Goal: Transaction & Acquisition: Purchase product/service

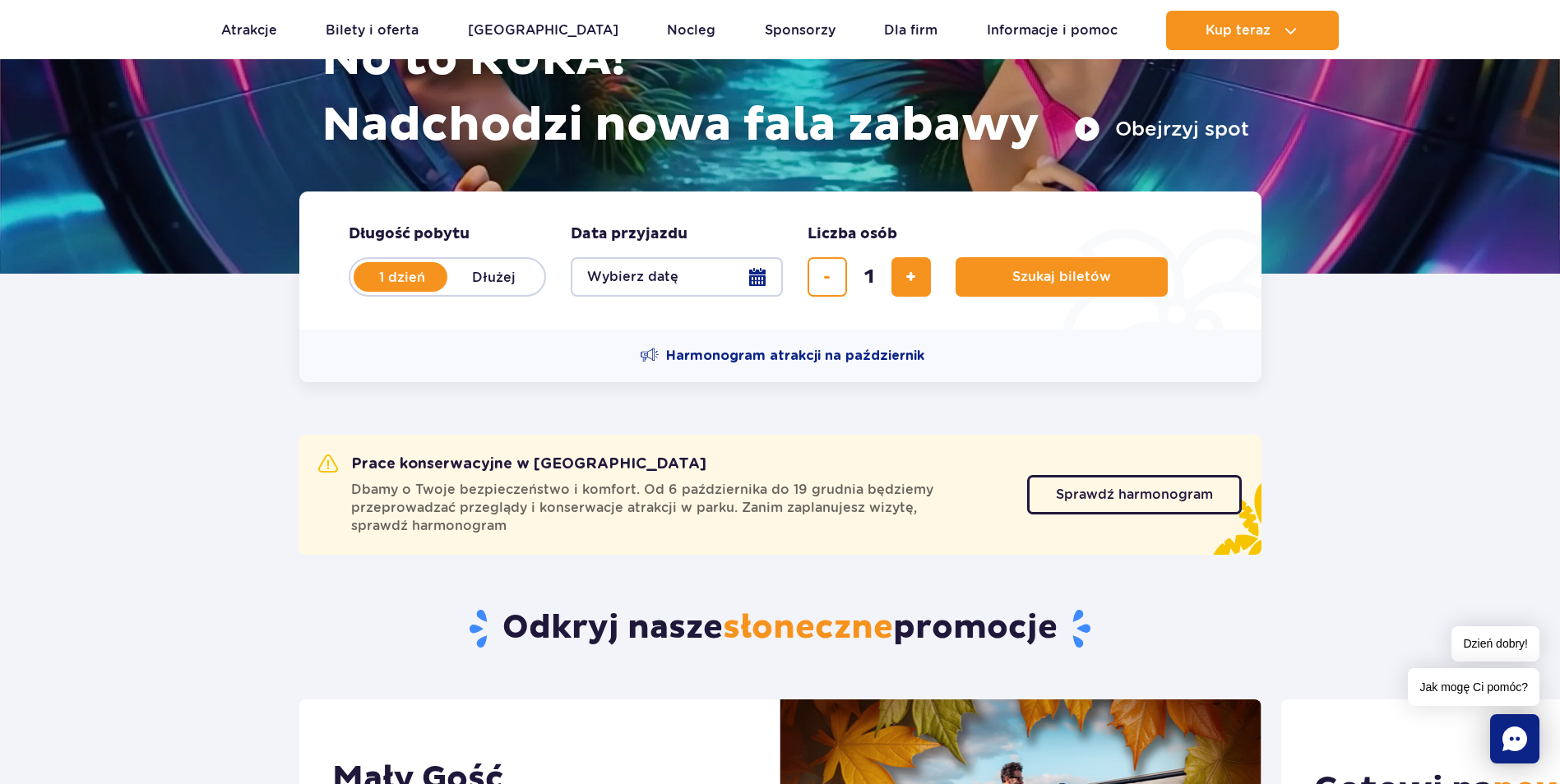
scroll to position [246, 0]
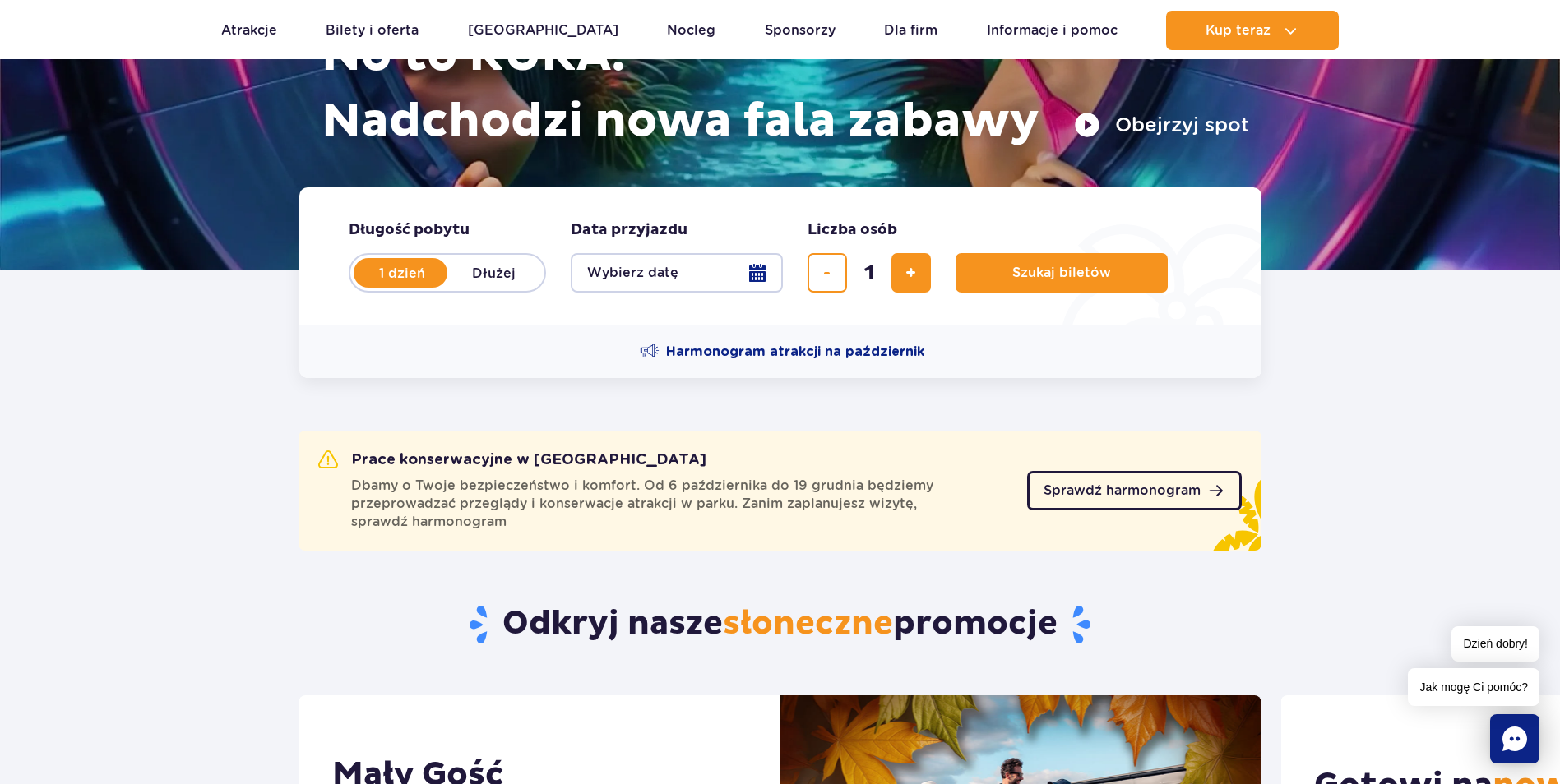
click at [1090, 484] on span "Sprawdź harmonogram" at bounding box center [1122, 491] width 157 height 14
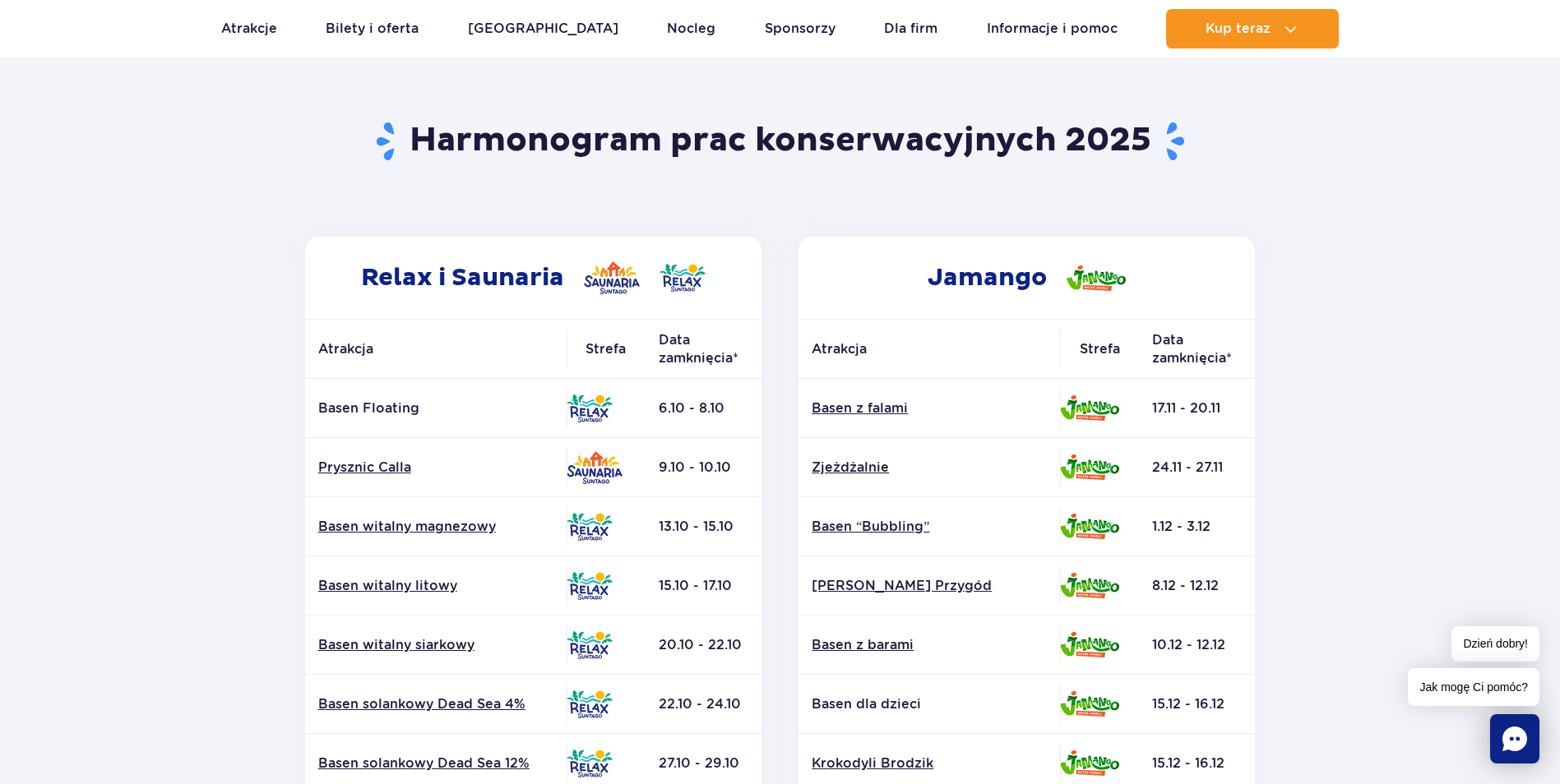
scroll to position [82, 0]
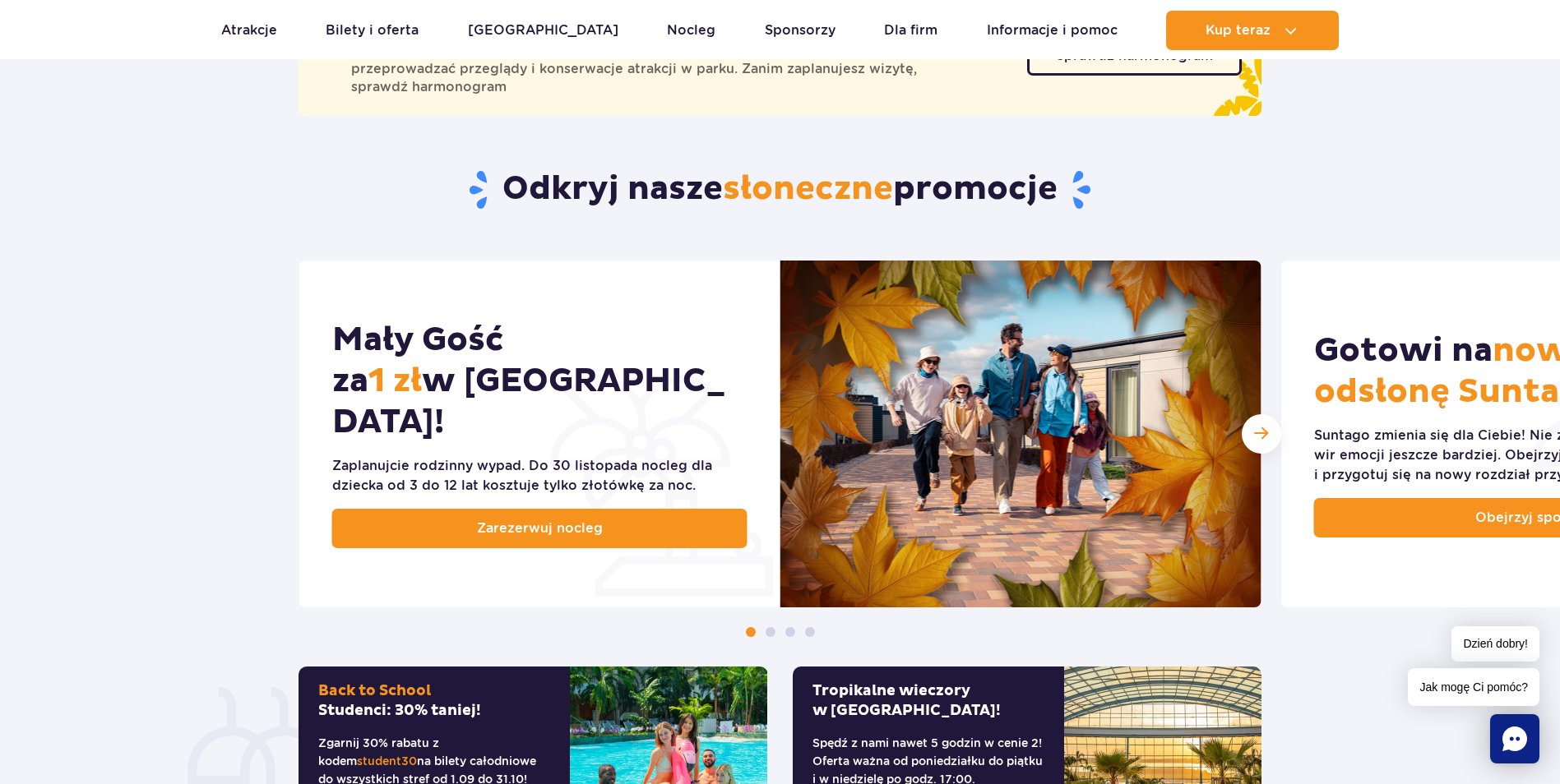
scroll to position [410, 0]
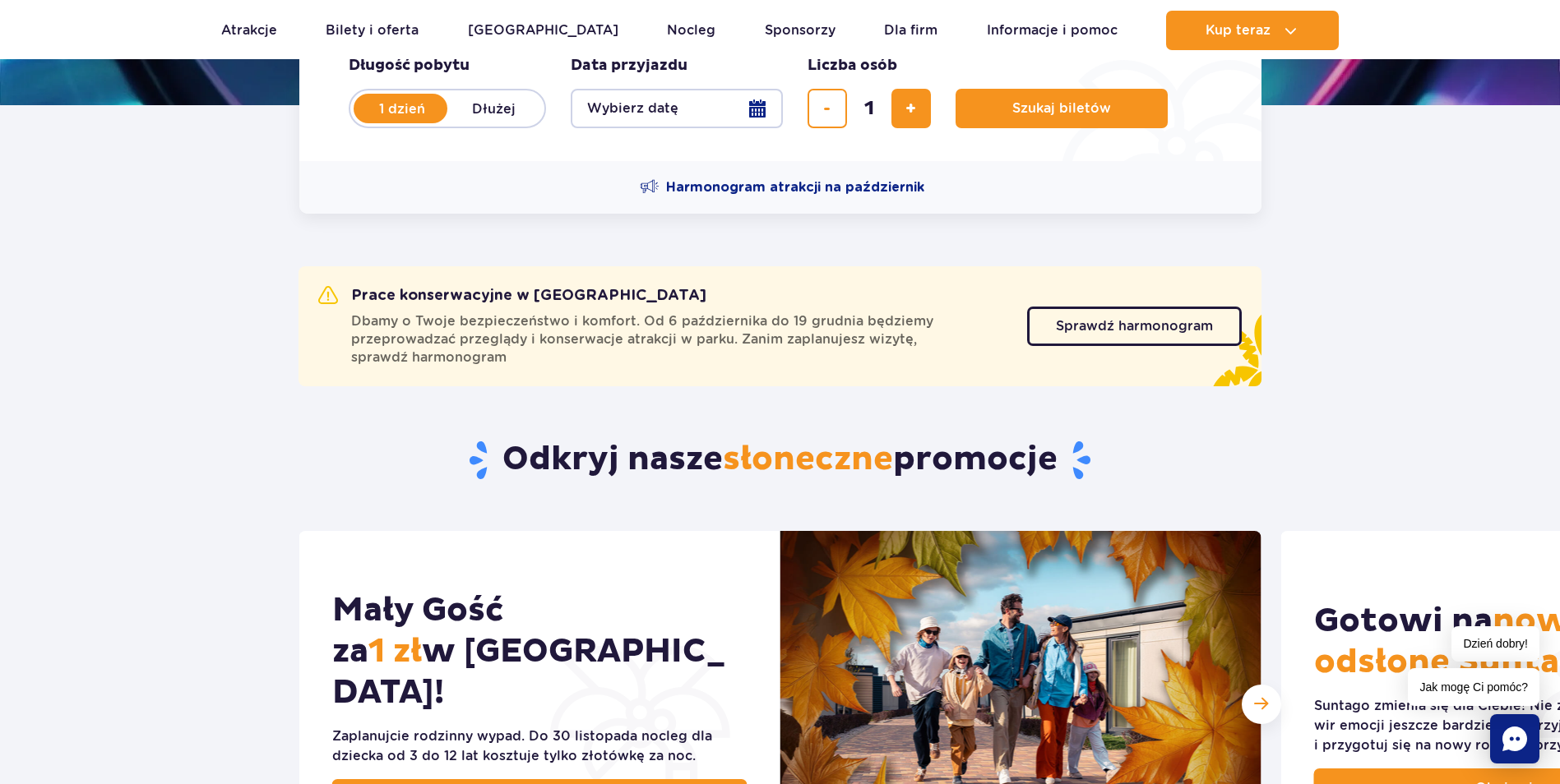
click at [742, 113] on button "Wybierz datę" at bounding box center [677, 108] width 212 height 40
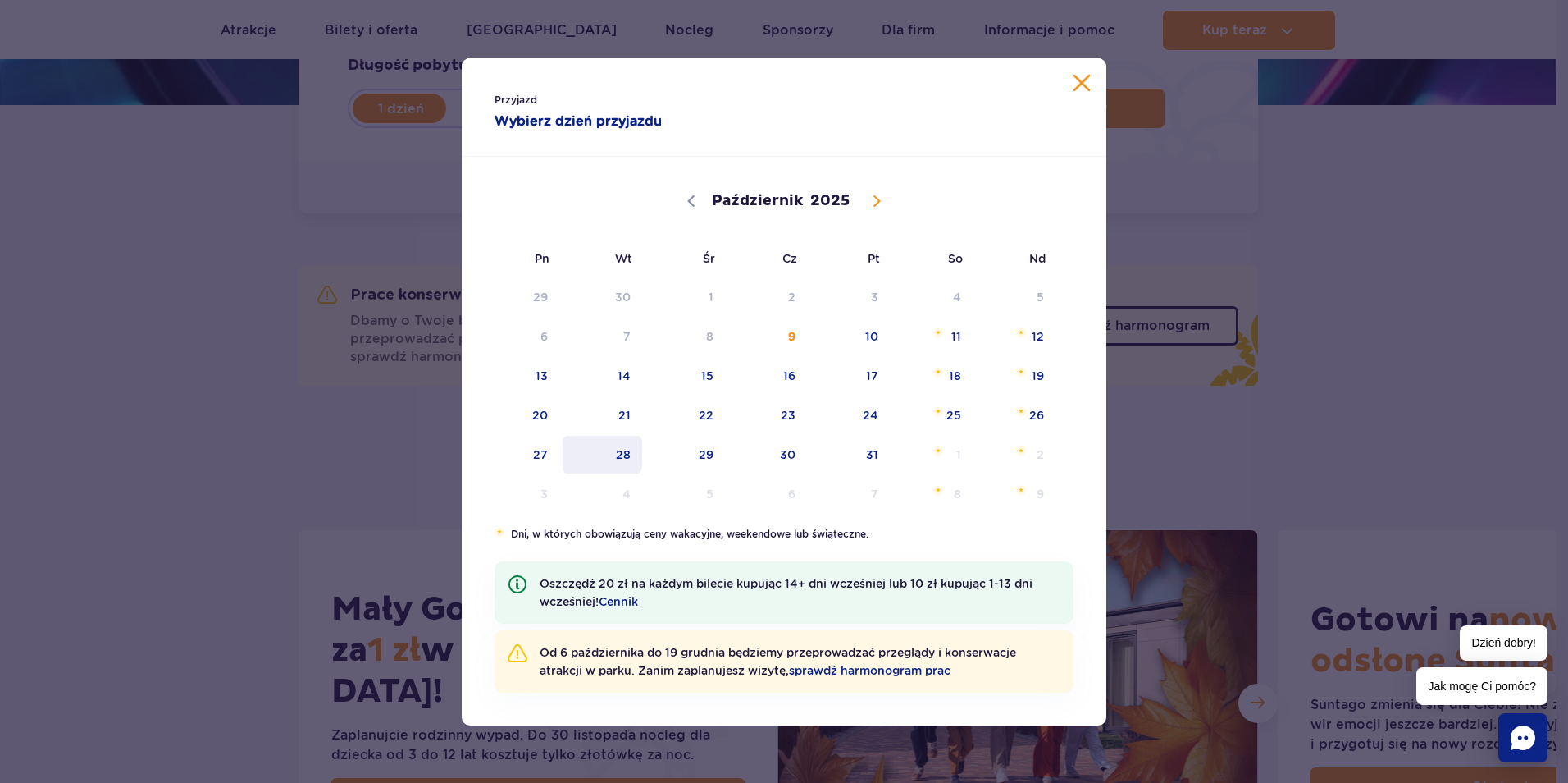
click at [622, 453] on span "28" at bounding box center [602, 454] width 83 height 38
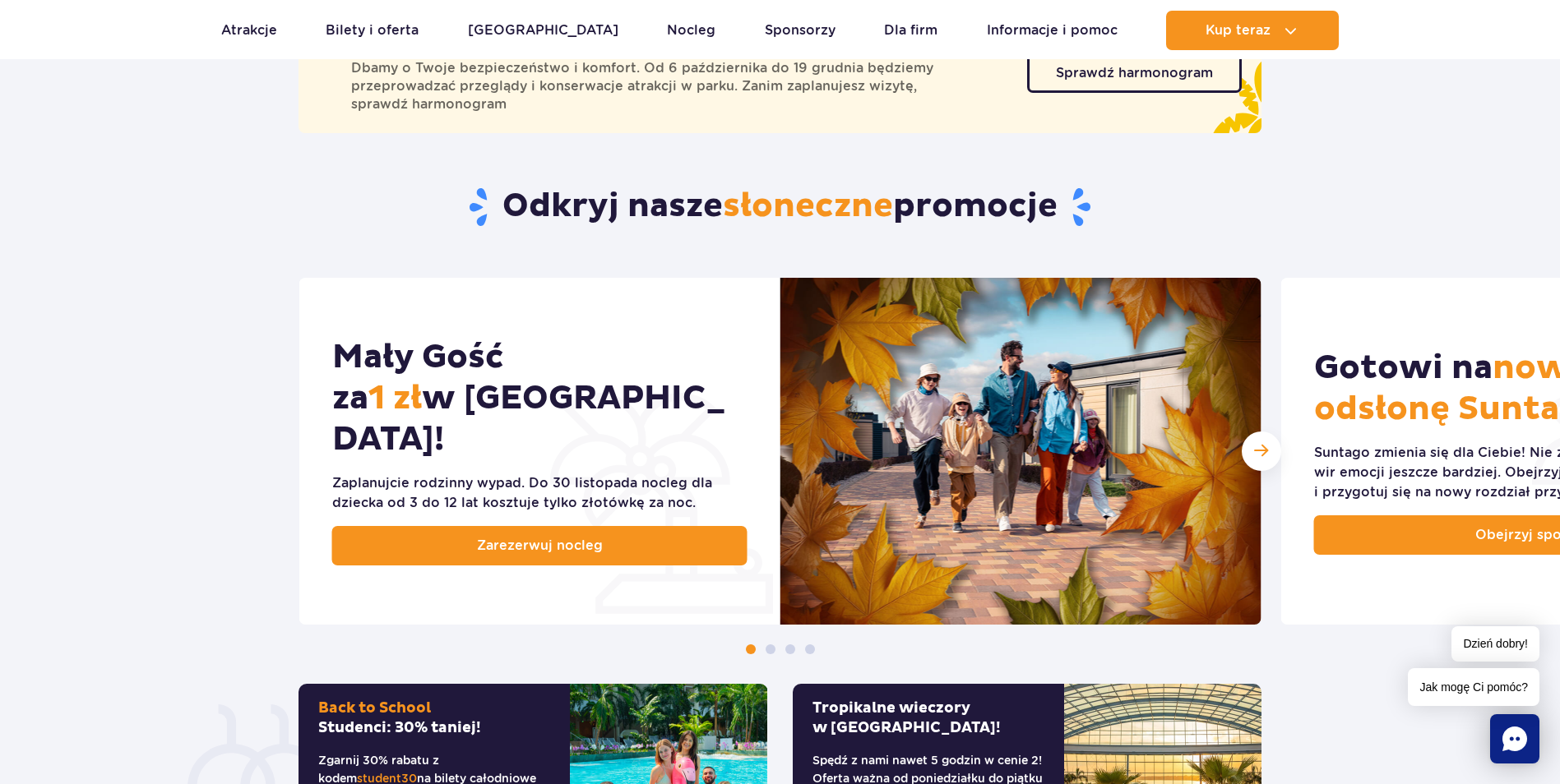
scroll to position [246, 0]
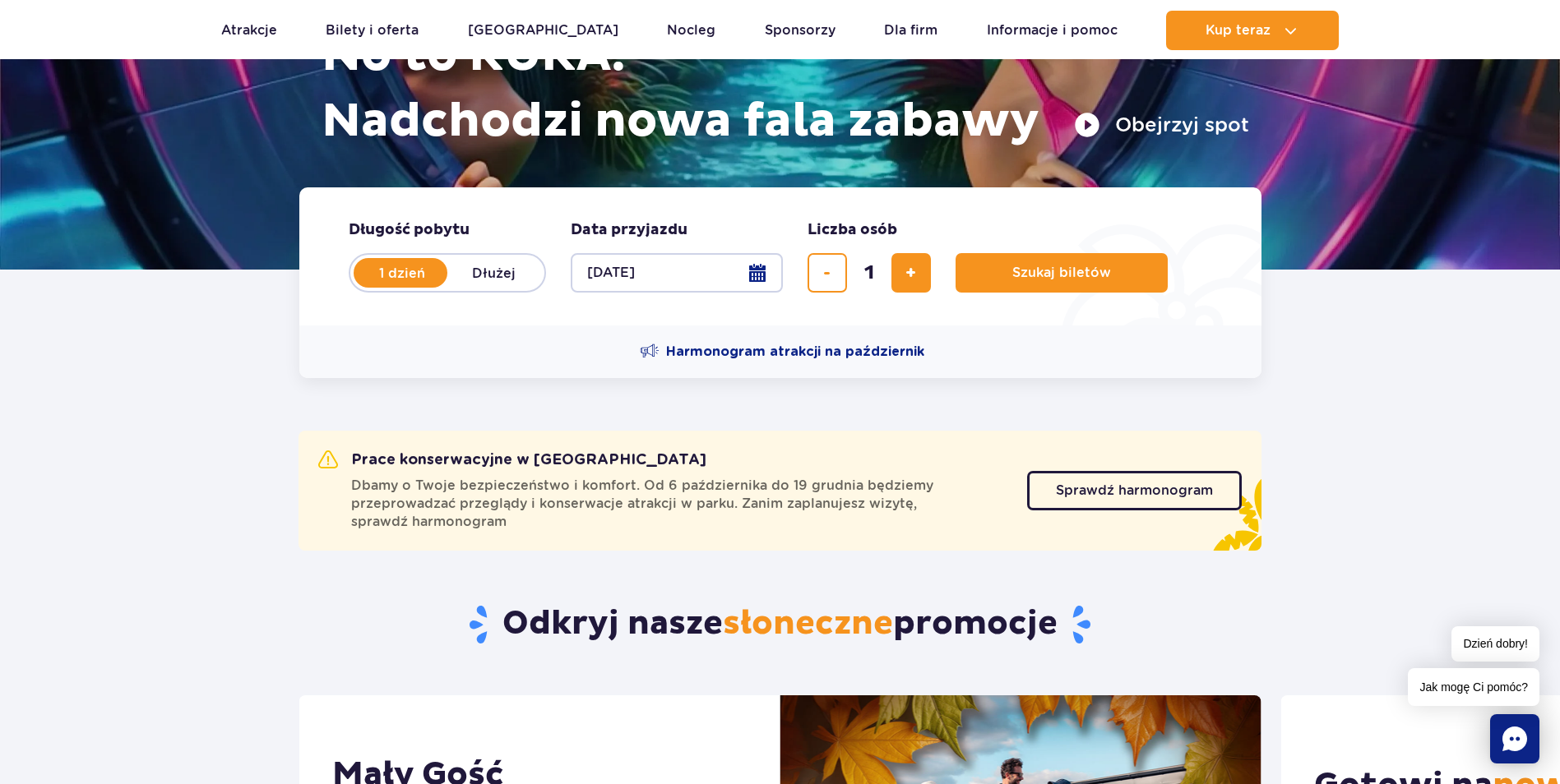
click at [757, 271] on button "[DATE]" at bounding box center [677, 273] width 212 height 40
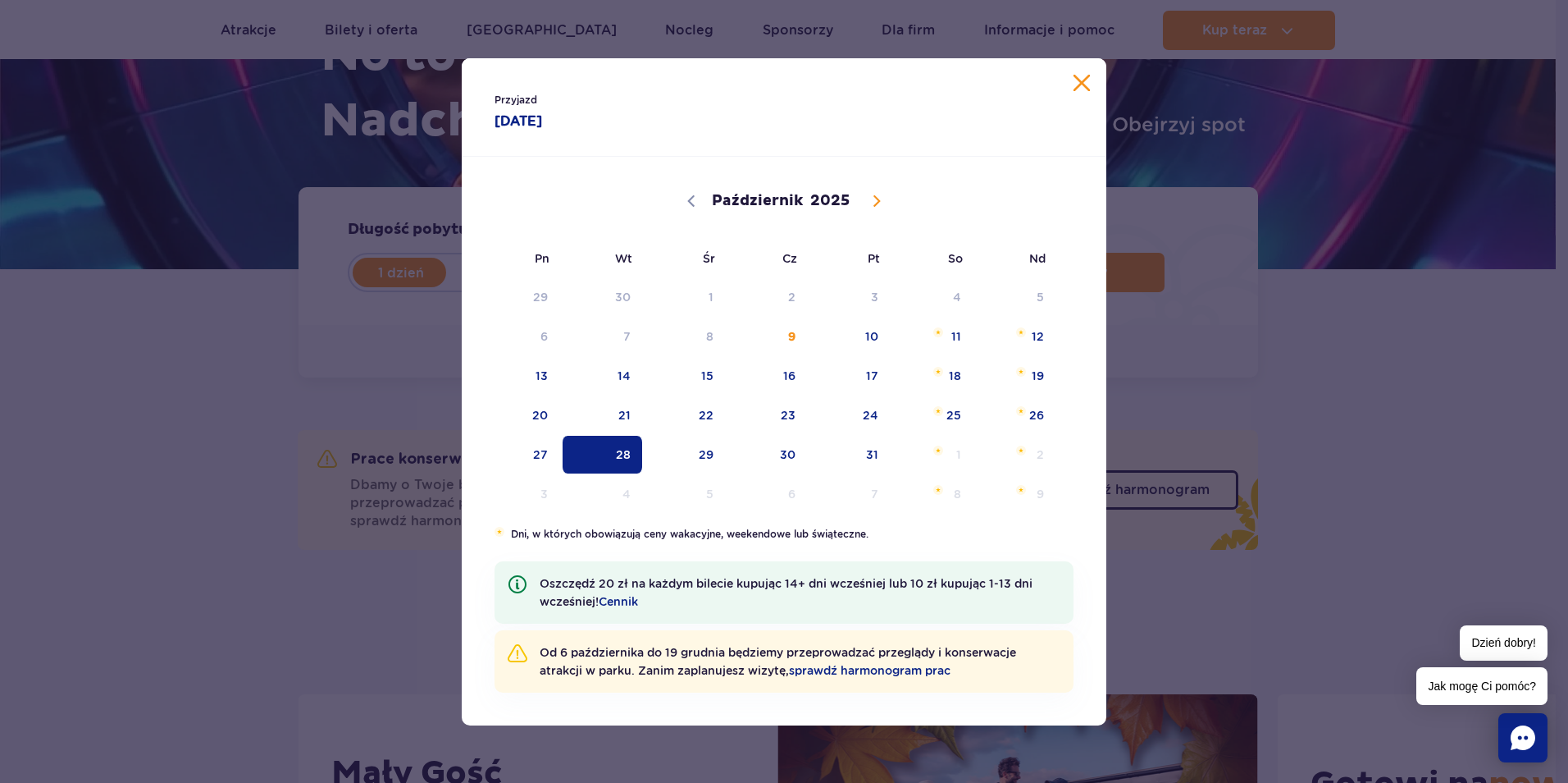
click at [610, 452] on span "28" at bounding box center [602, 454] width 83 height 38
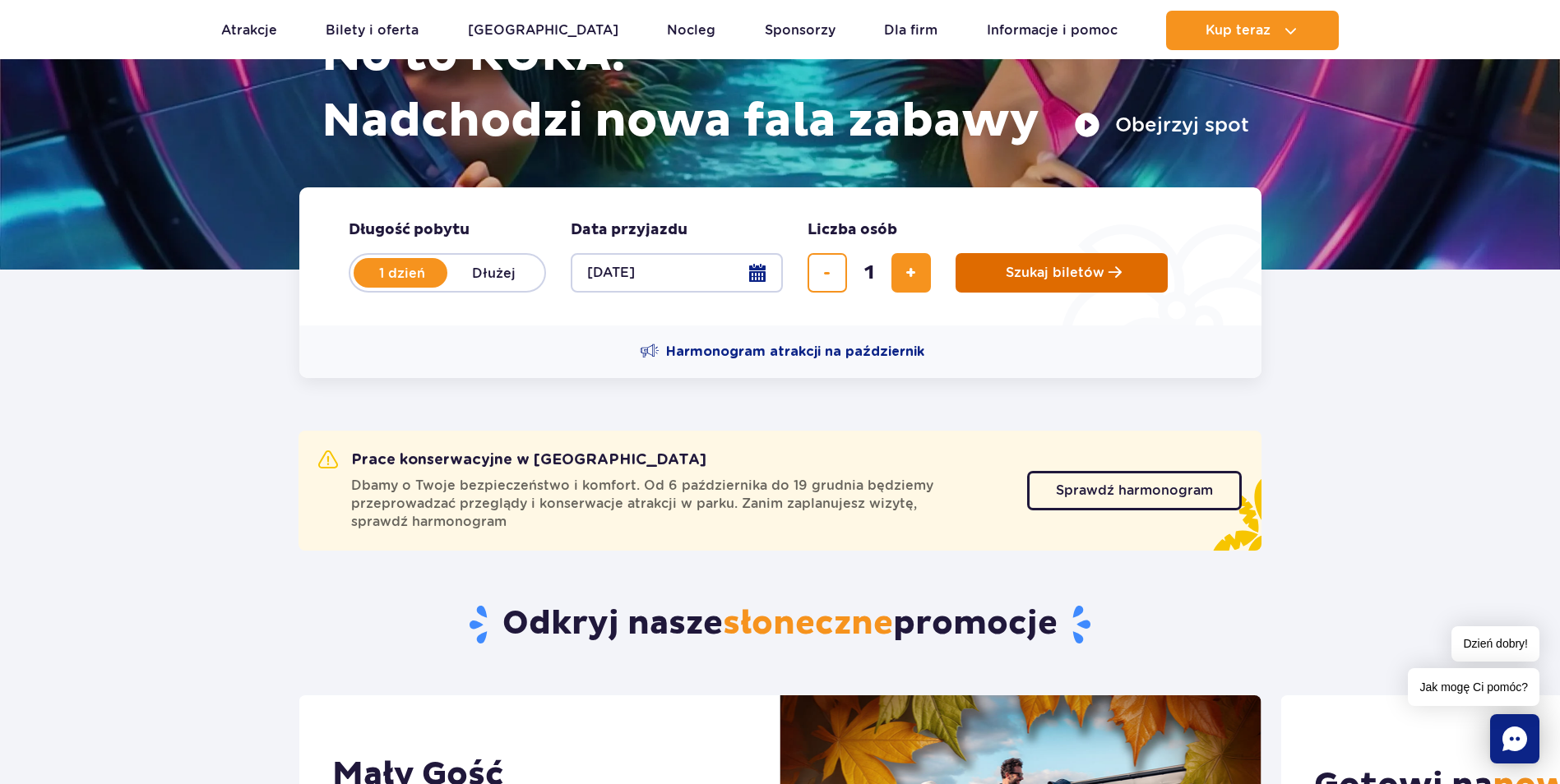
click at [1023, 272] on span "Szukaj biletów" at bounding box center [1055, 273] width 99 height 15
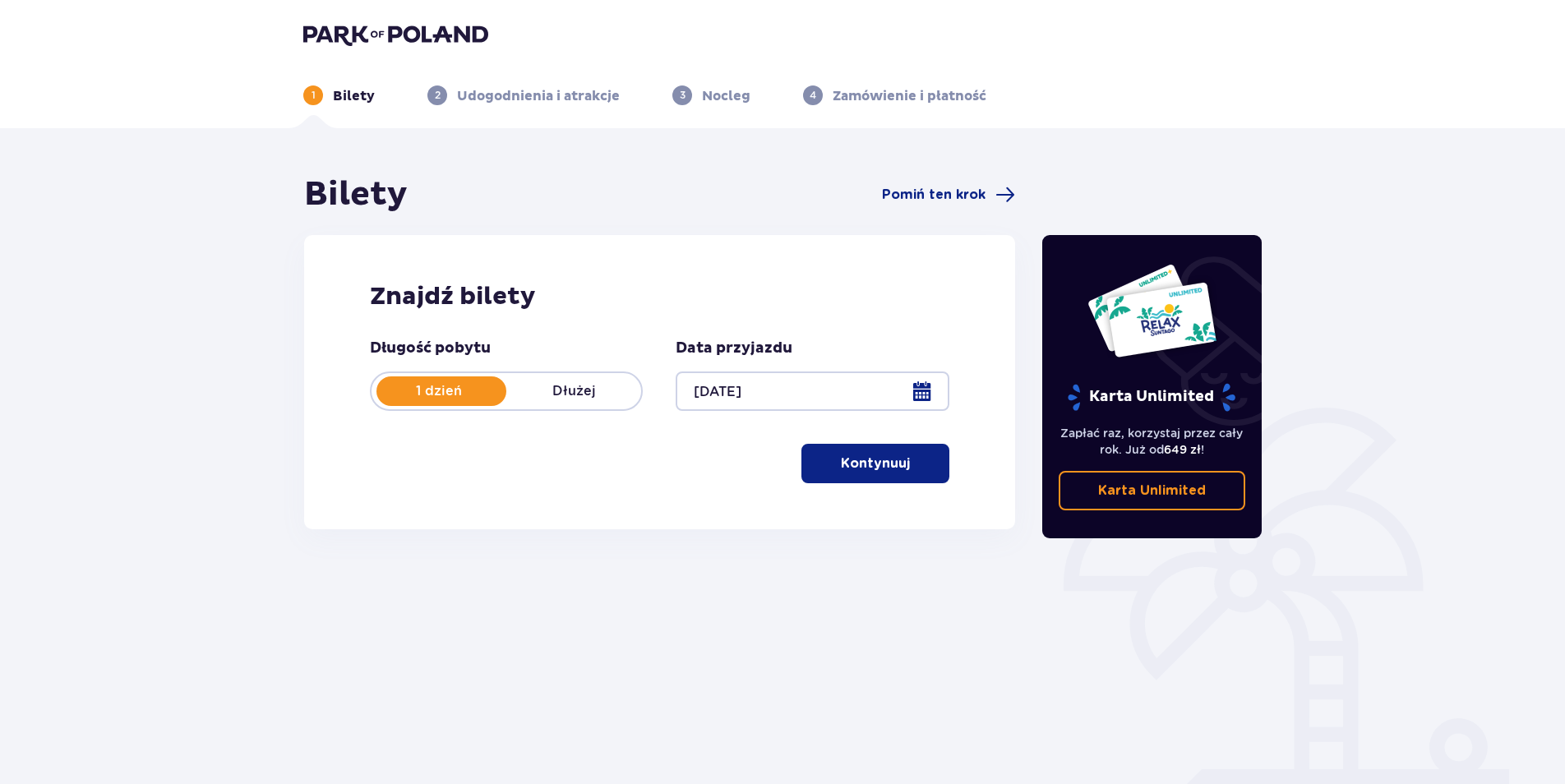
click at [854, 462] on p "Kontynuuj" at bounding box center [875, 463] width 69 height 18
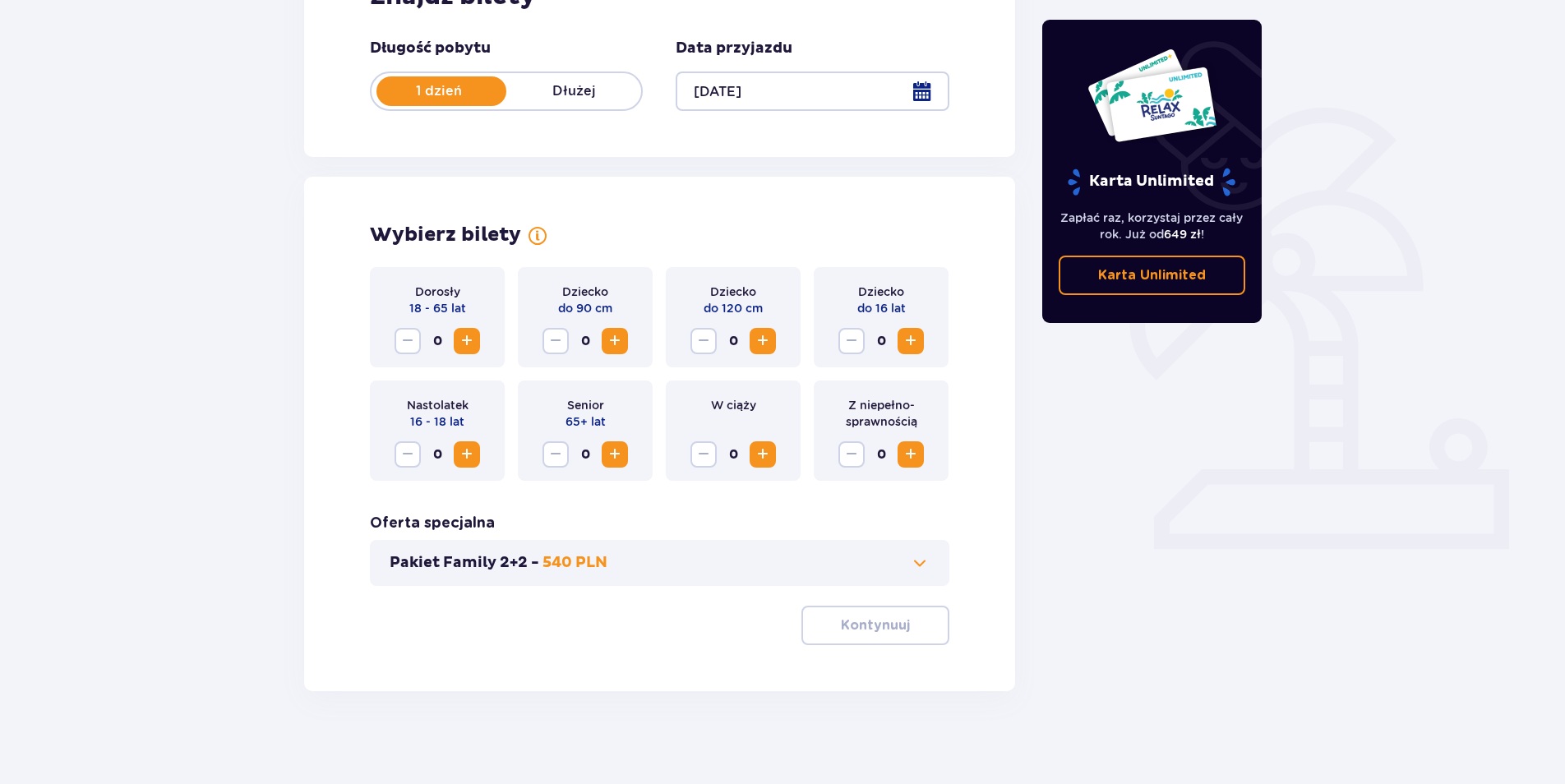
scroll to position [306, 0]
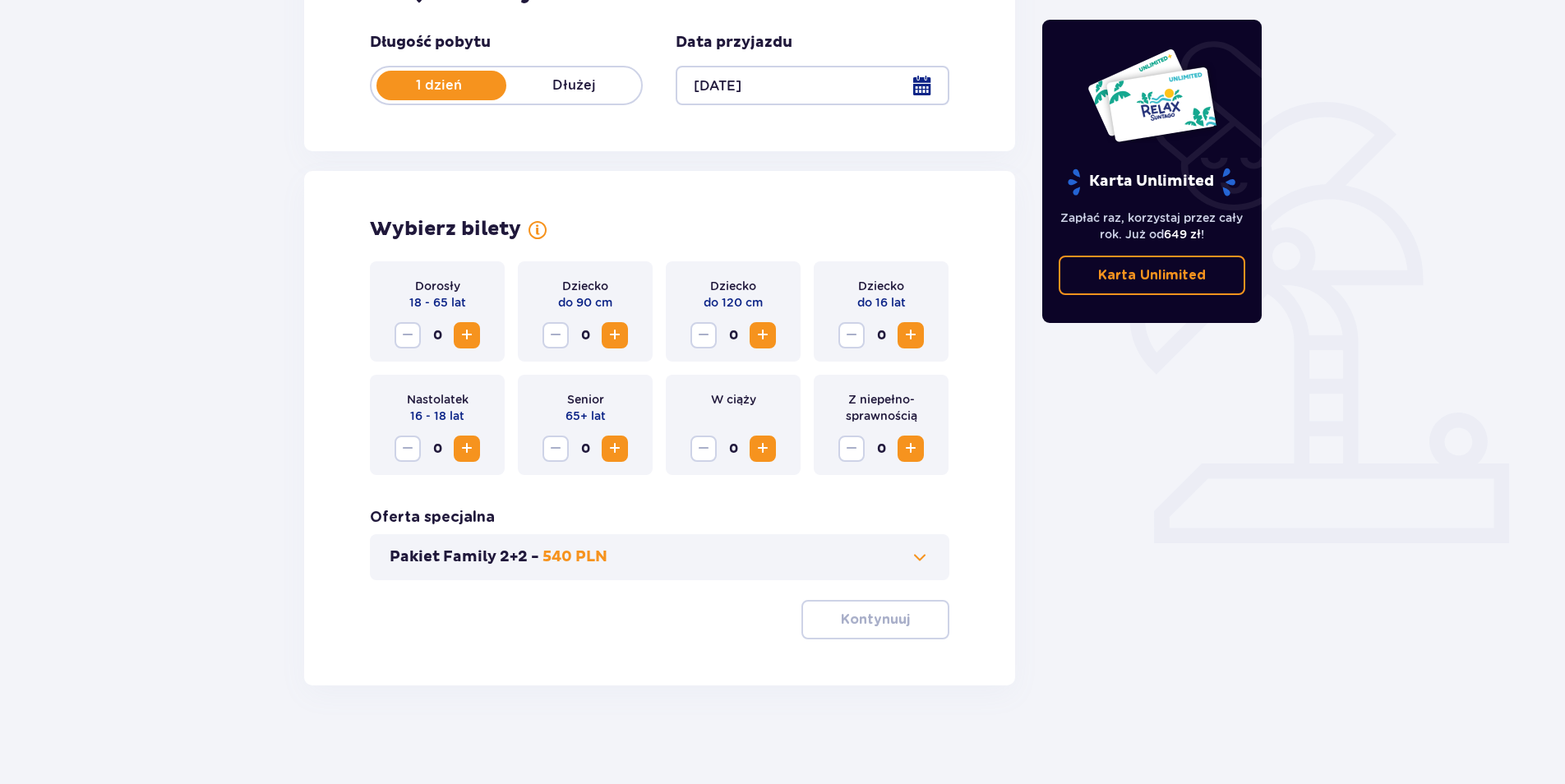
click at [466, 335] on span "Zwiększ" at bounding box center [467, 335] width 19 height 19
click at [818, 614] on button "Kontynuuj" at bounding box center [876, 619] width 148 height 40
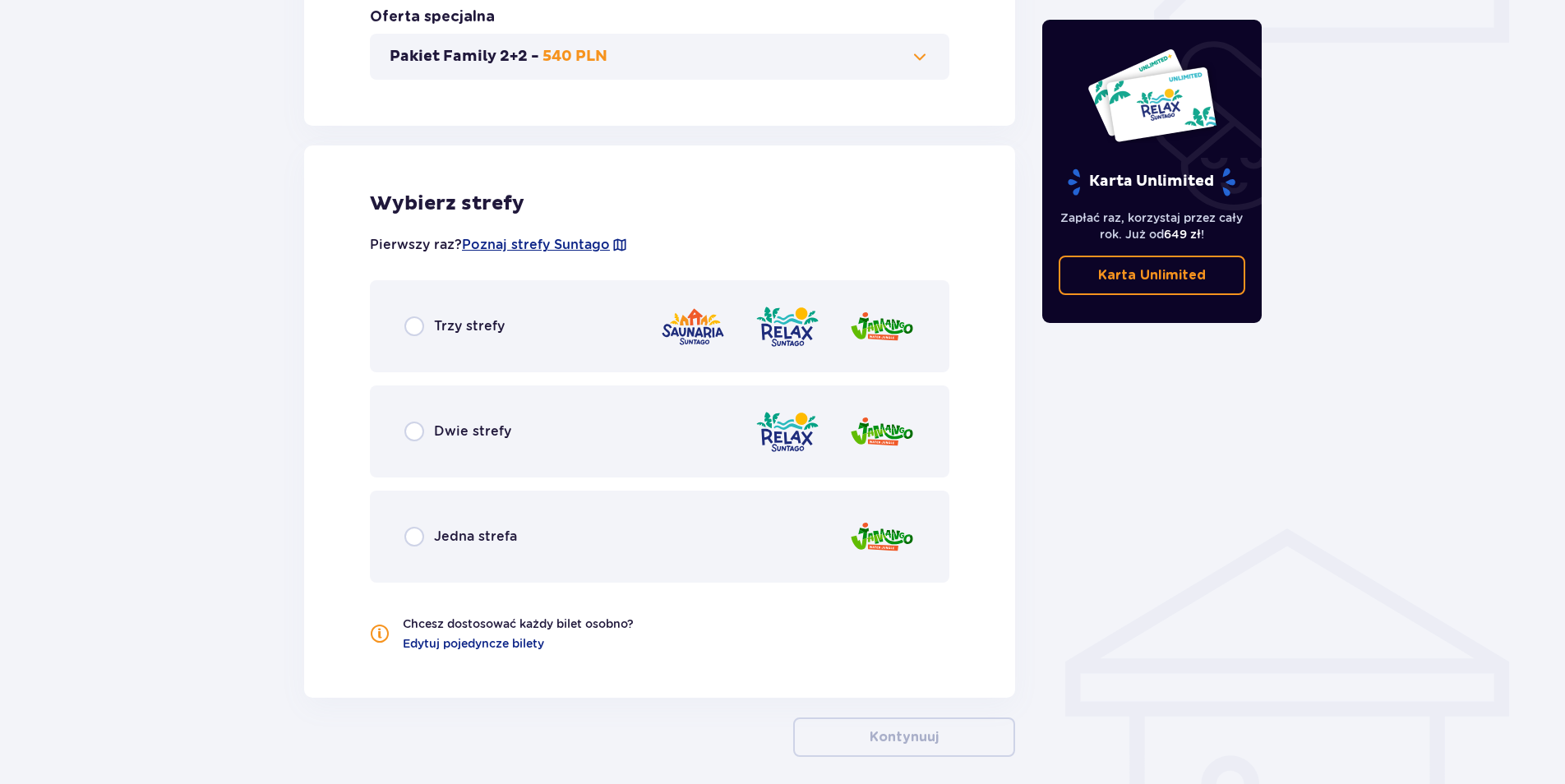
scroll to position [877, 0]
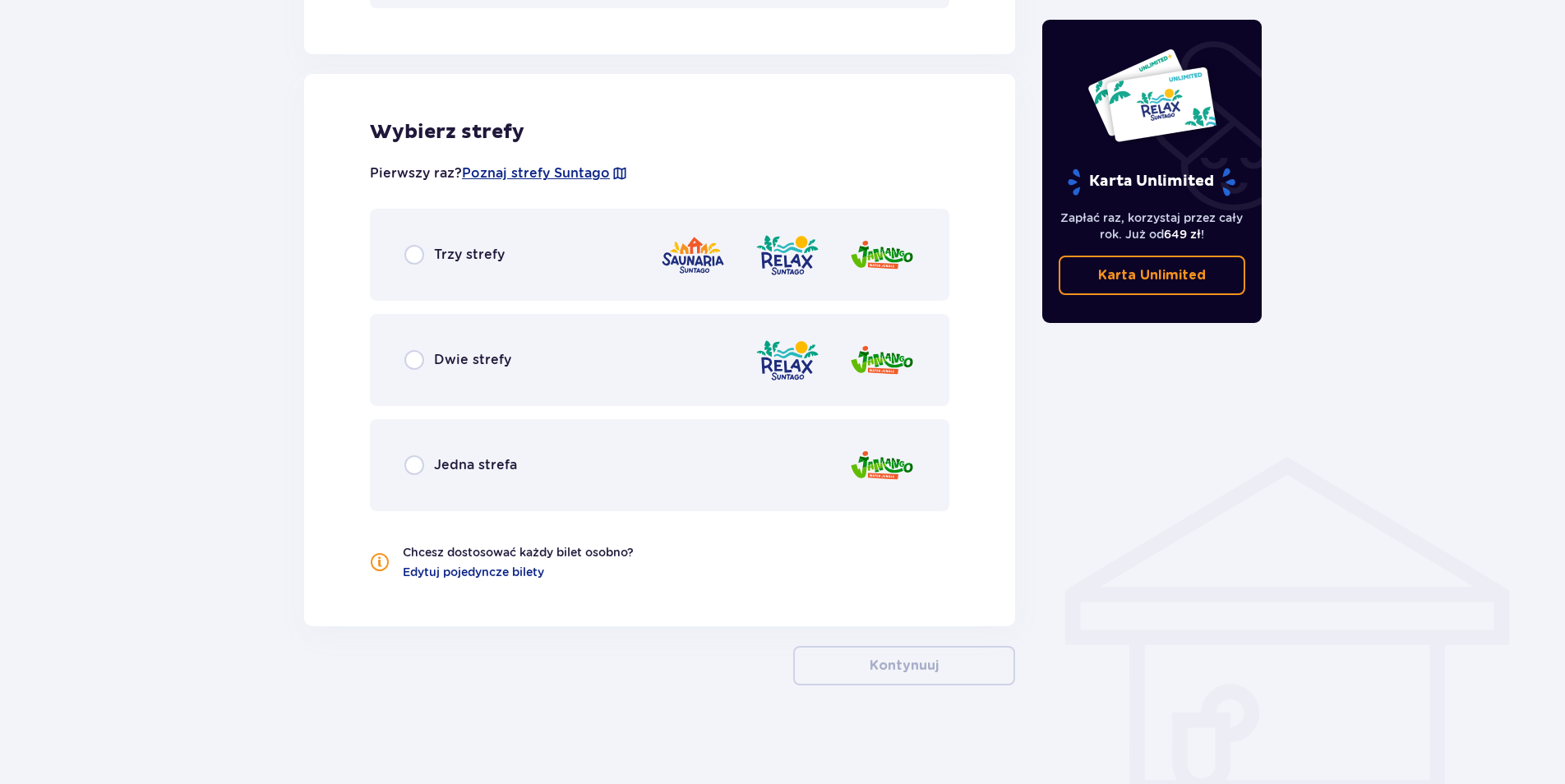
click at [503, 254] on span "Trzy strefy" at bounding box center [469, 254] width 71 height 18
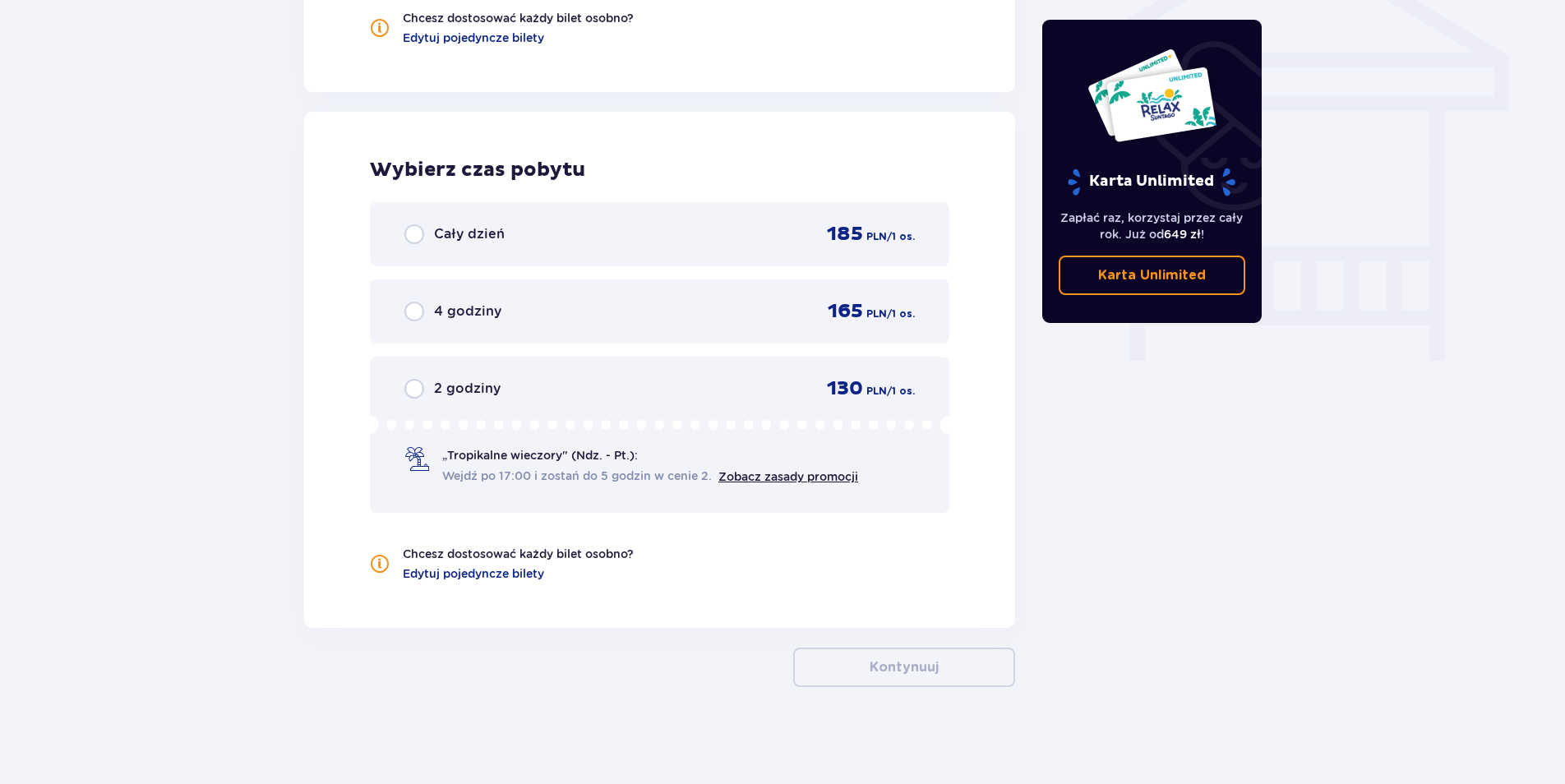
scroll to position [1414, 0]
click at [521, 246] on div "Cały dzień 185 PLN / 1 os." at bounding box center [659, 233] width 580 height 64
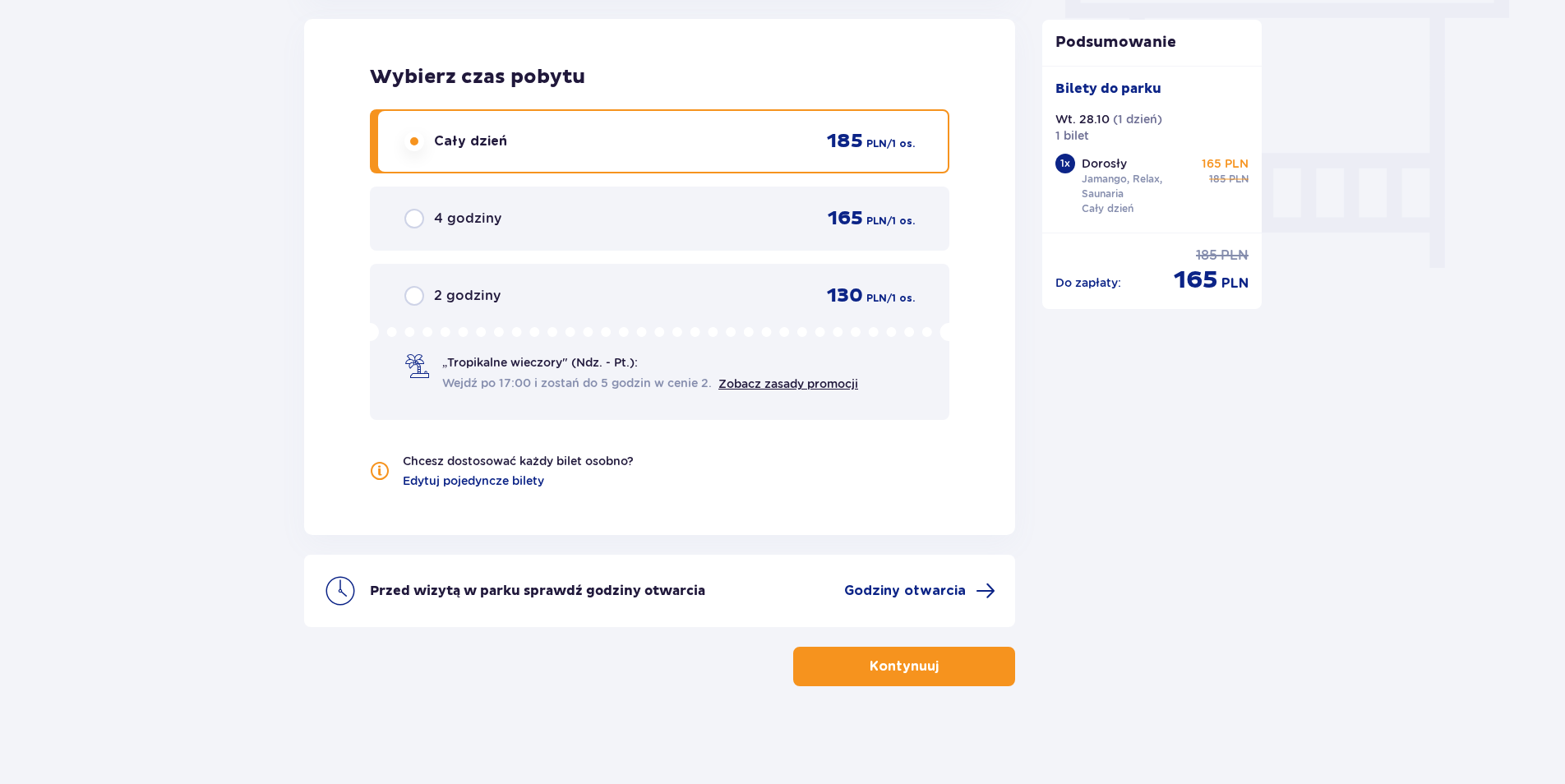
scroll to position [1505, 0]
